Goal: Register for event/course: Sign up to attend an event or enroll in a course

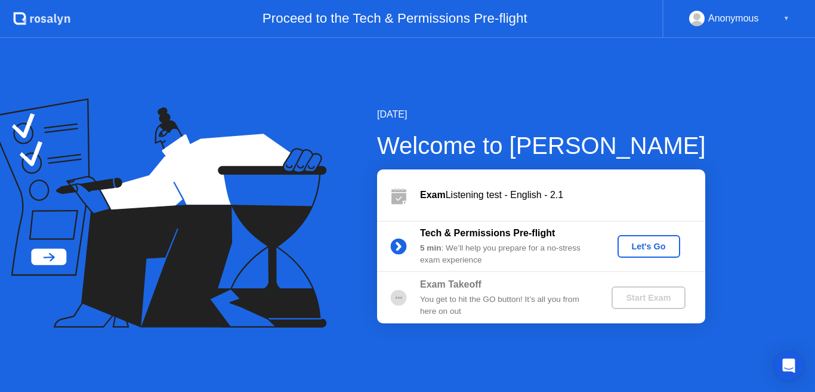
click at [657, 245] on div "Let's Go" at bounding box center [648, 247] width 53 height 10
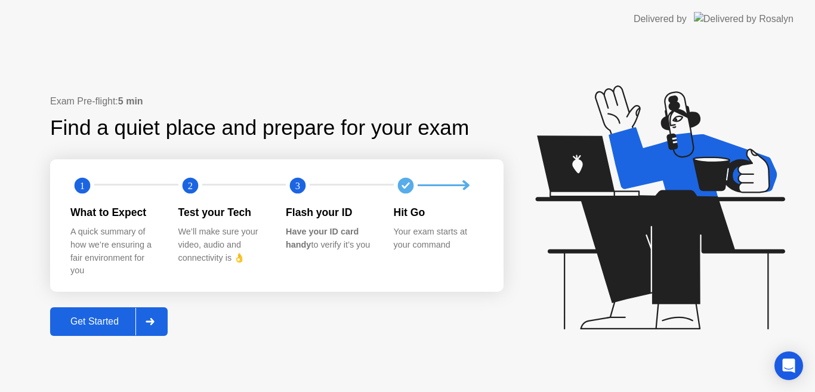
click at [96, 322] on div "Get Started" at bounding box center [95, 321] width 82 height 11
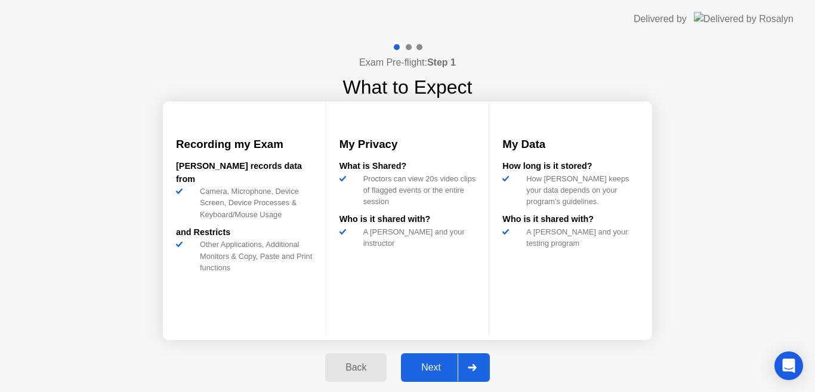
click at [431, 367] on div "Next" at bounding box center [431, 367] width 53 height 11
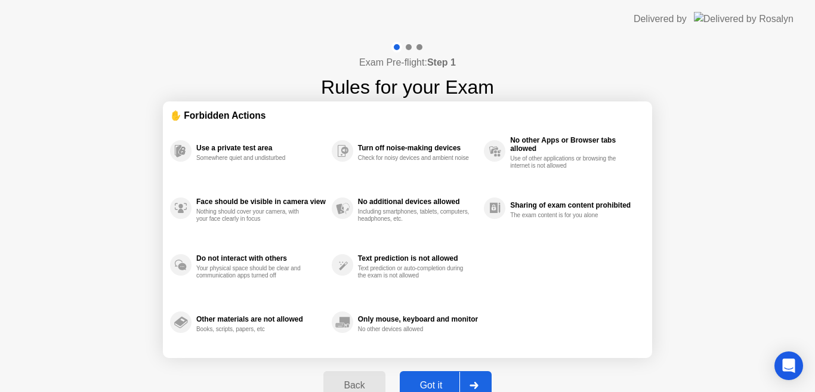
click at [431, 385] on div "Got it" at bounding box center [431, 385] width 56 height 11
select select "**********"
select select "*******"
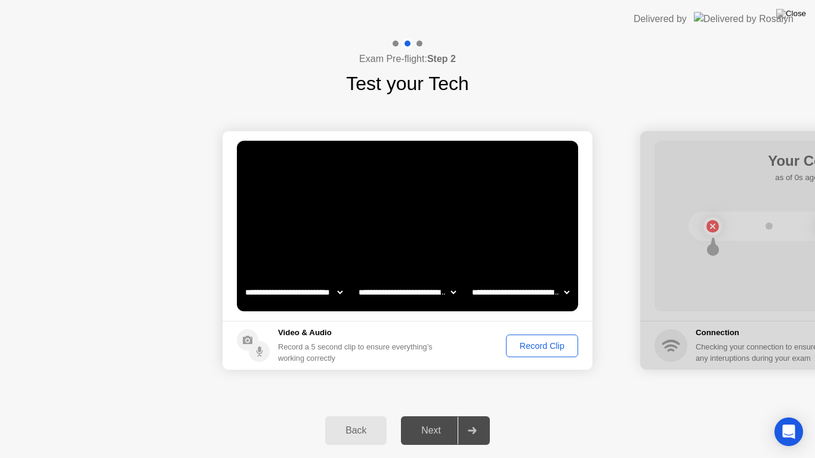
click at [529, 344] on div "Record Clip" at bounding box center [542, 346] width 64 height 10
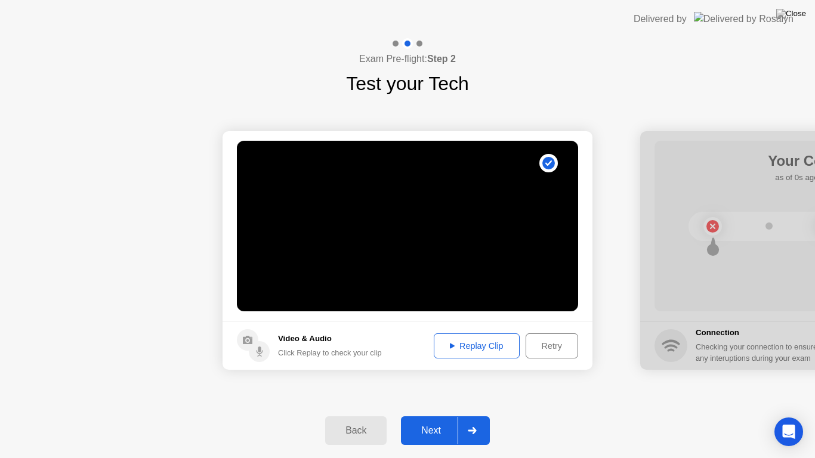
click at [440, 391] on div "Next" at bounding box center [431, 431] width 53 height 11
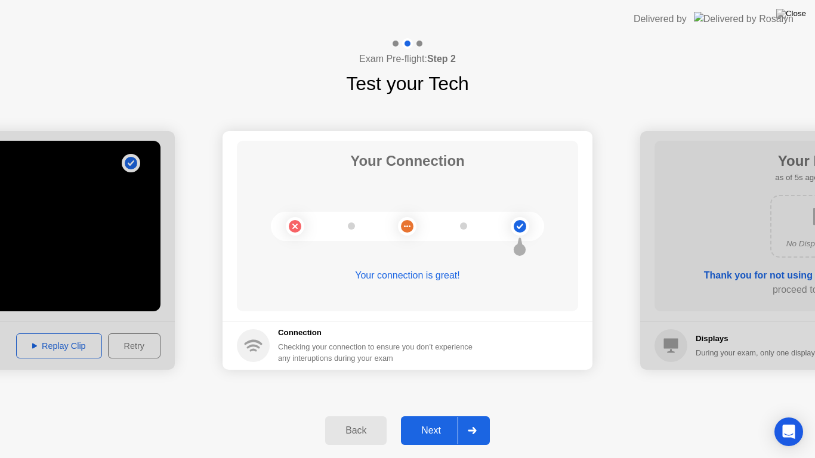
click at [440, 391] on div "Next" at bounding box center [431, 431] width 53 height 11
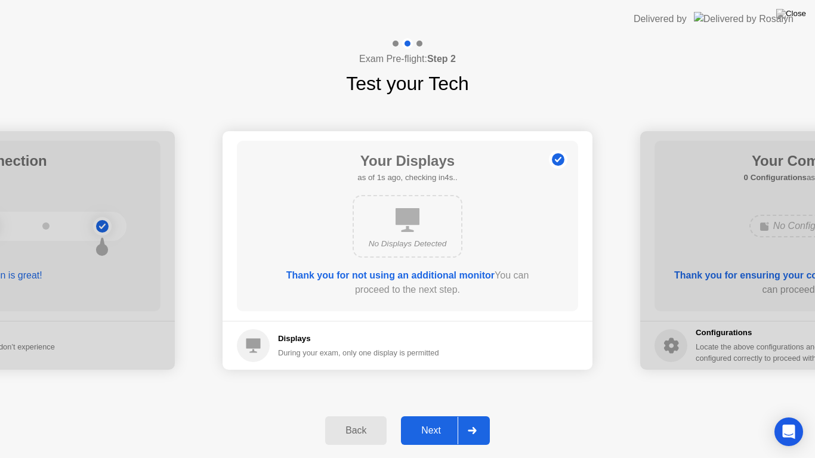
click at [440, 391] on div "Next" at bounding box center [431, 431] width 53 height 11
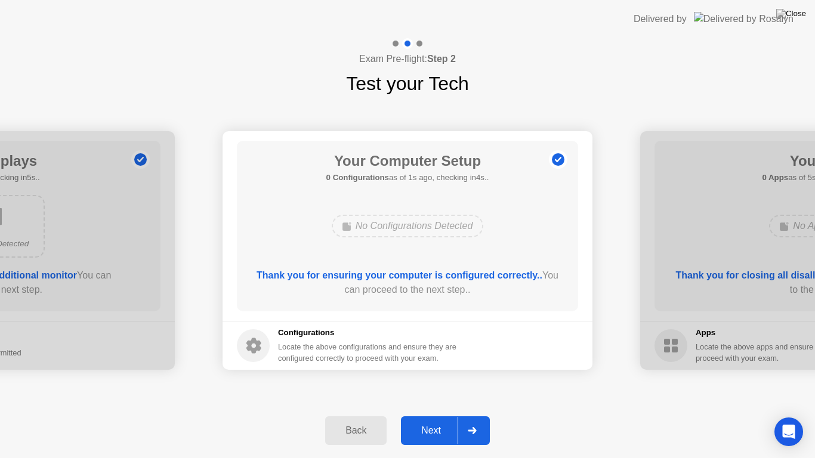
click at [440, 391] on div "Next" at bounding box center [431, 431] width 53 height 11
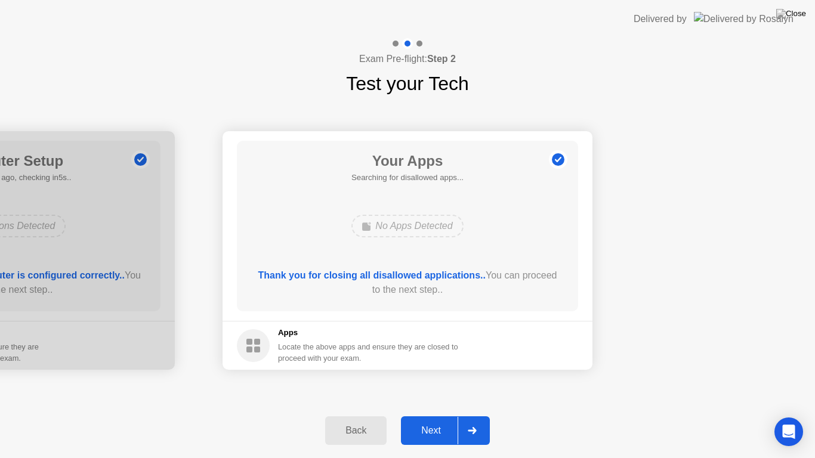
click at [440, 391] on div "Next" at bounding box center [431, 431] width 53 height 11
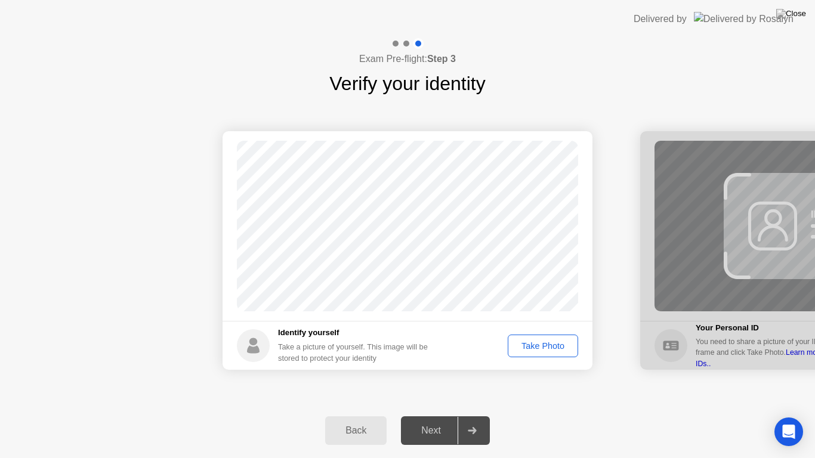
click at [547, 346] on div "Take Photo" at bounding box center [543, 346] width 62 height 10
click at [433, 391] on div "Next" at bounding box center [431, 431] width 53 height 11
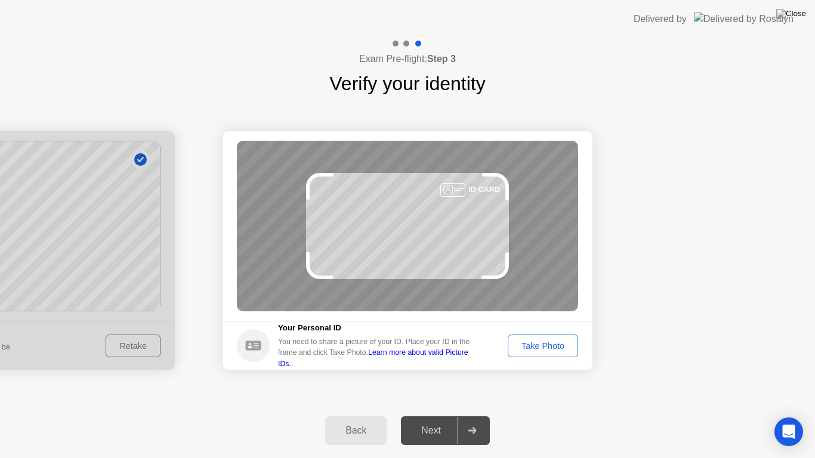
click at [531, 344] on div "Take Photo" at bounding box center [543, 346] width 62 height 10
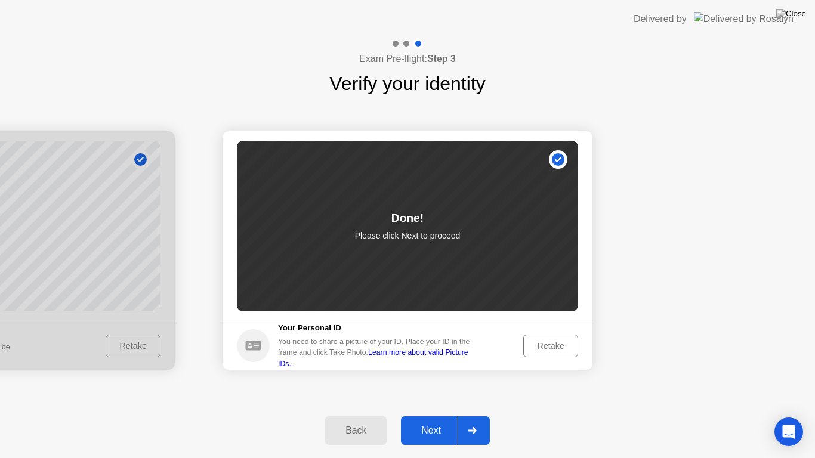
click at [428, 391] on div "Next" at bounding box center [431, 431] width 53 height 11
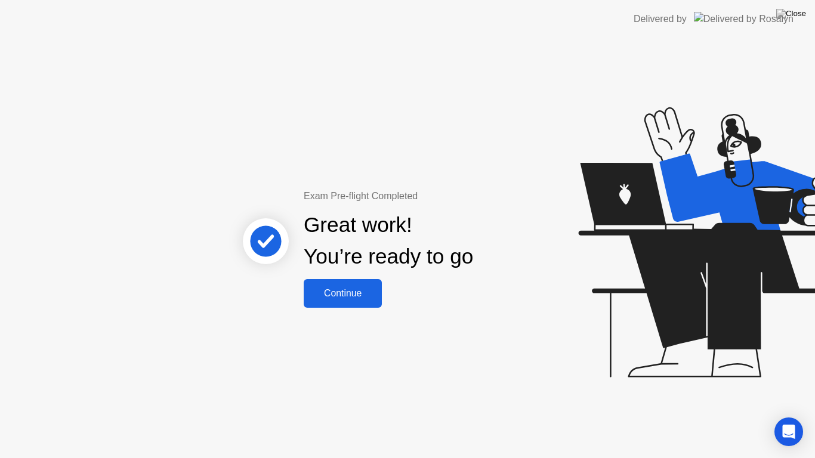
click at [352, 292] on div "Continue" at bounding box center [342, 293] width 71 height 11
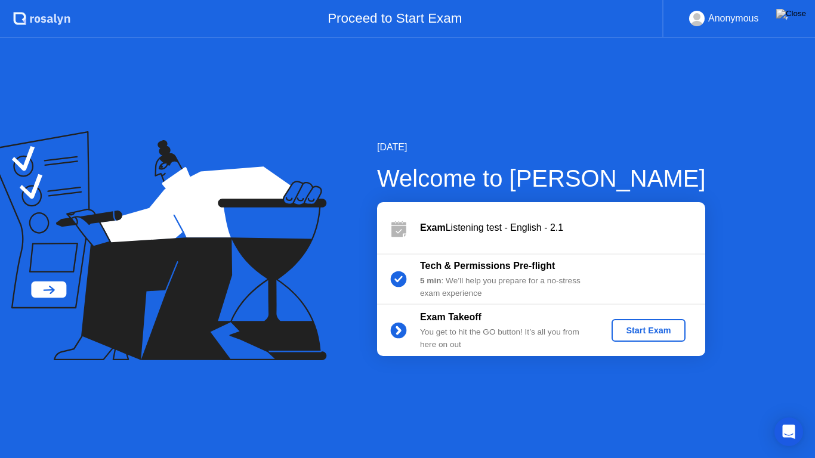
click at [642, 335] on div "Start Exam" at bounding box center [648, 331] width 64 height 10
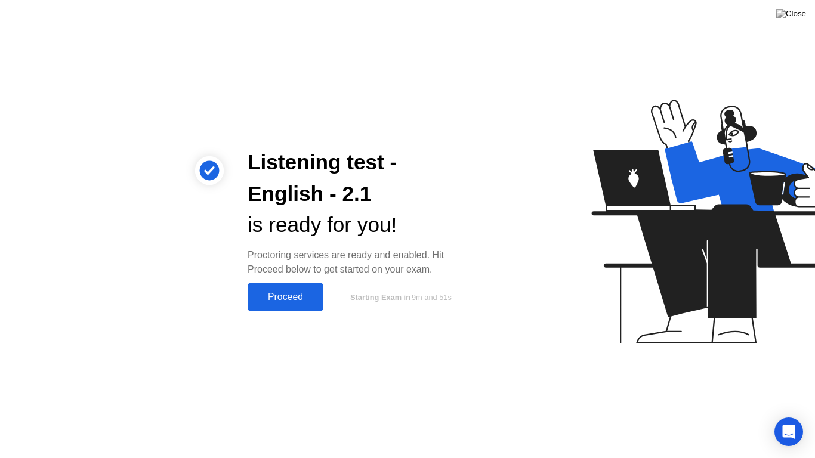
click at [277, 293] on div "Proceed" at bounding box center [285, 297] width 69 height 11
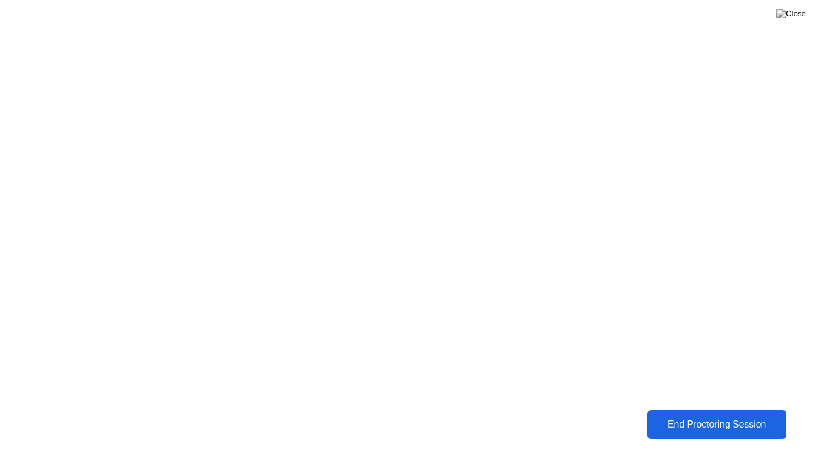
click at [689, 391] on div "End Proctoring Session" at bounding box center [717, 425] width 132 height 11
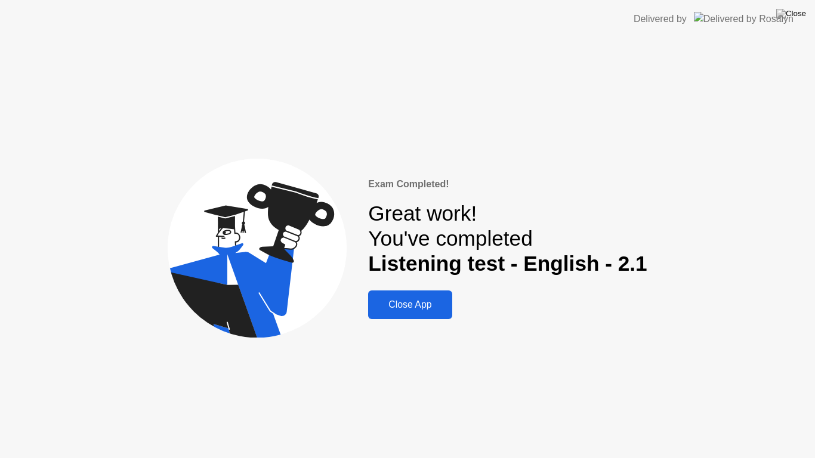
click at [431, 295] on button "Close App" at bounding box center [410, 305] width 84 height 29
